Goal: Task Accomplishment & Management: Complete application form

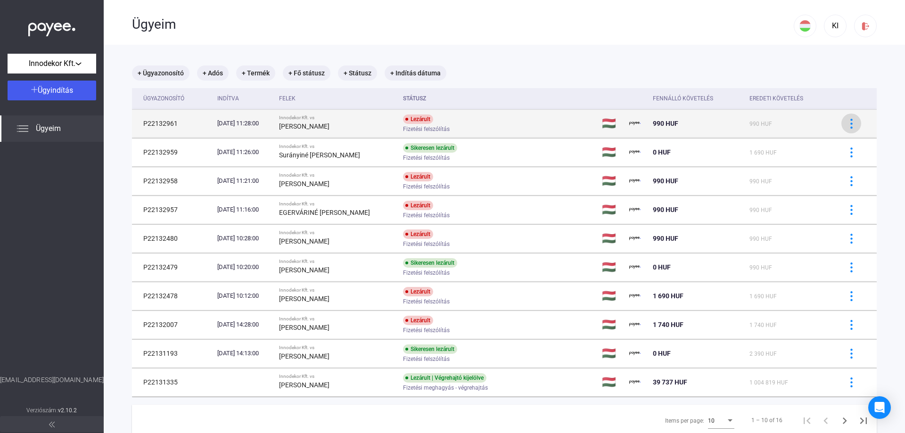
click at [846, 123] on img at bounding box center [851, 124] width 10 height 10
click at [845, 123] on div at bounding box center [452, 216] width 905 height 433
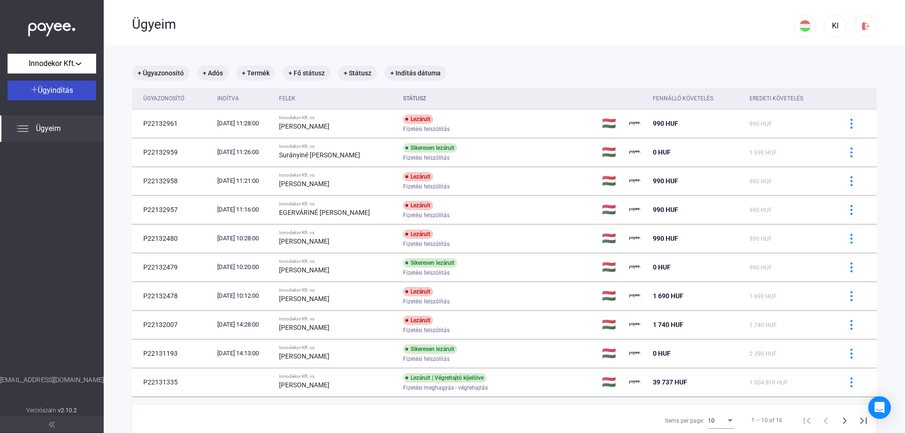
click at [62, 90] on span "Ügyindítás" at bounding box center [55, 90] width 35 height 9
